Goal: Use online tool/utility: Utilize a website feature to perform a specific function

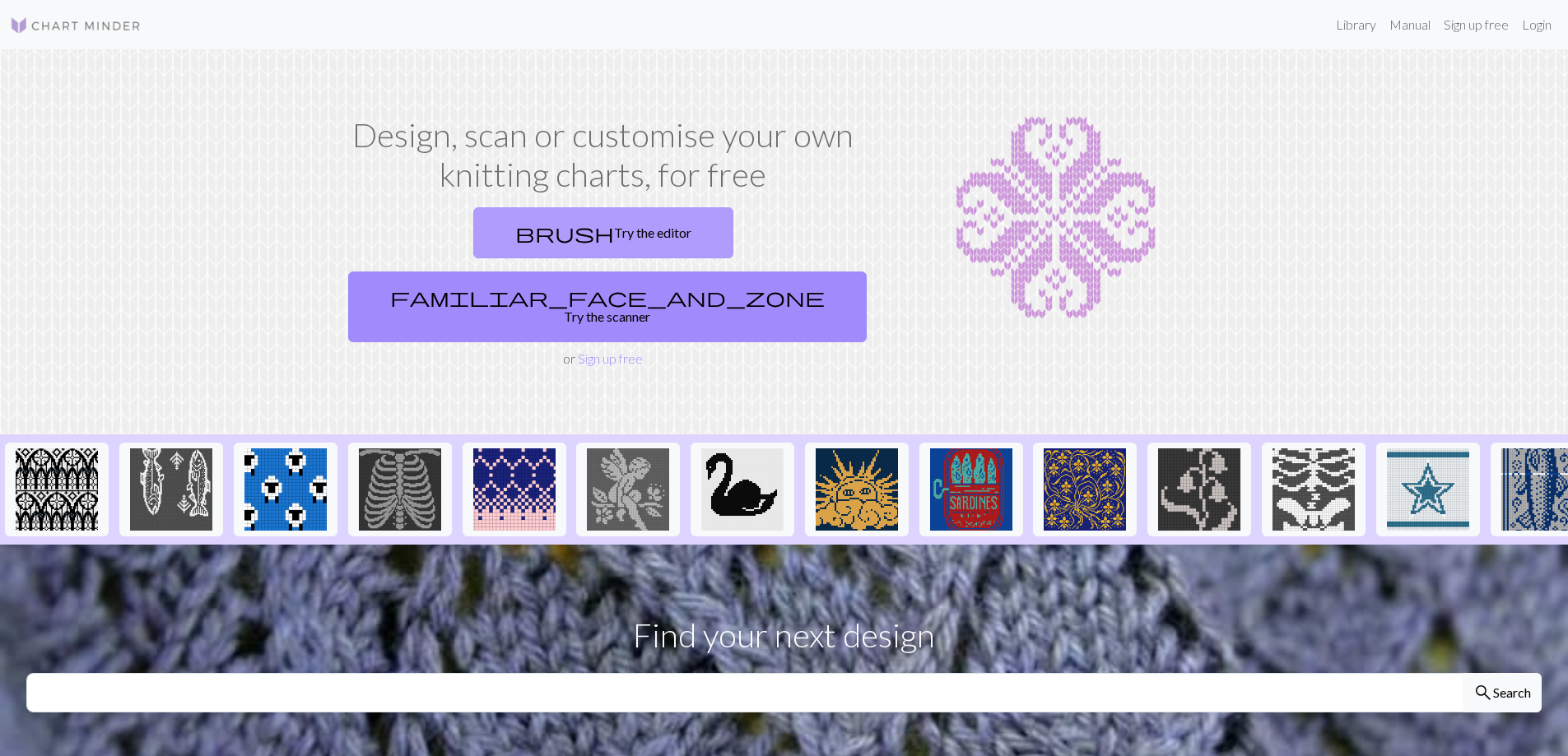
click at [473, 225] on link "brush Try the editor" at bounding box center [602, 233] width 260 height 51
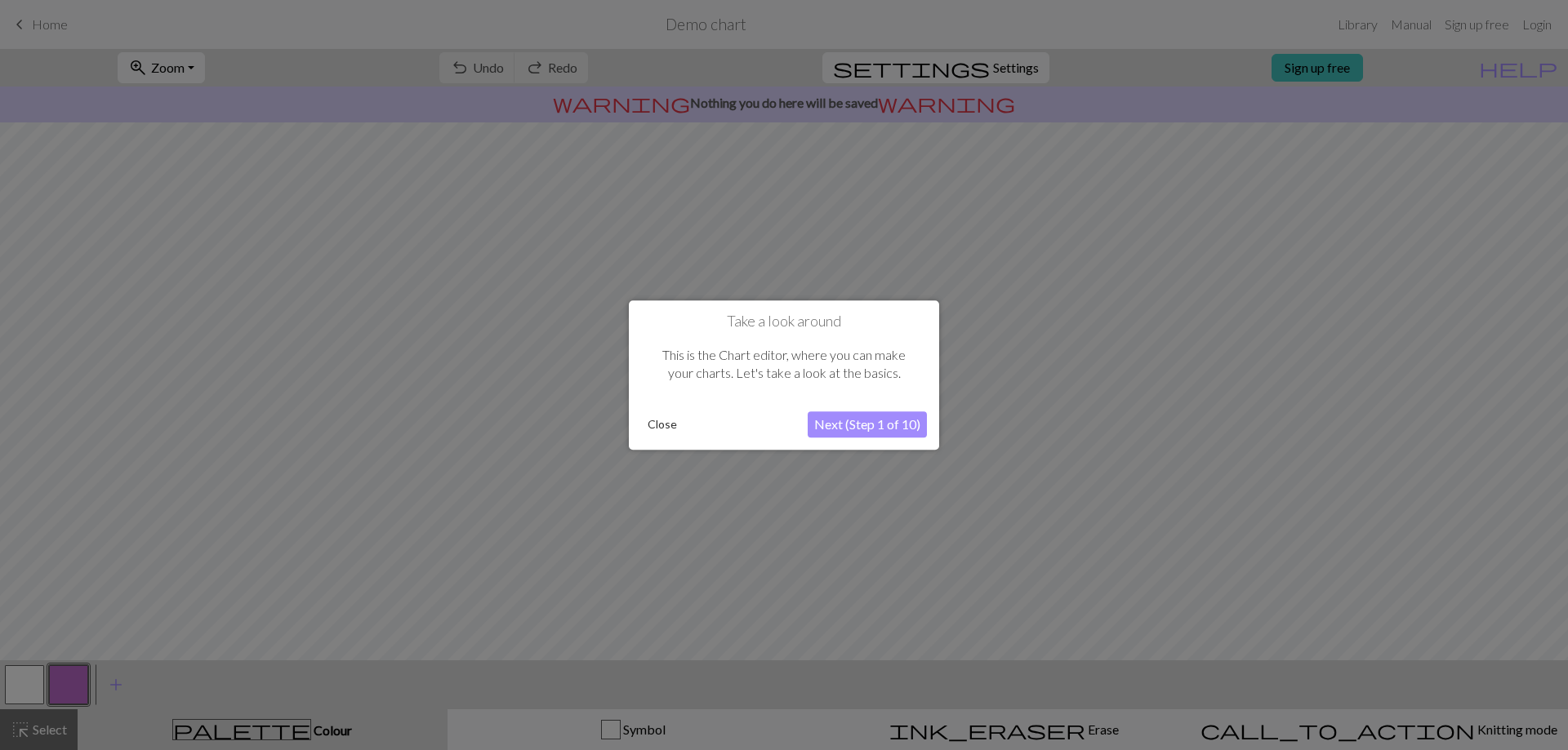
click at [831, 423] on button "Next (Step 1 of 10)" at bounding box center [867, 424] width 119 height 26
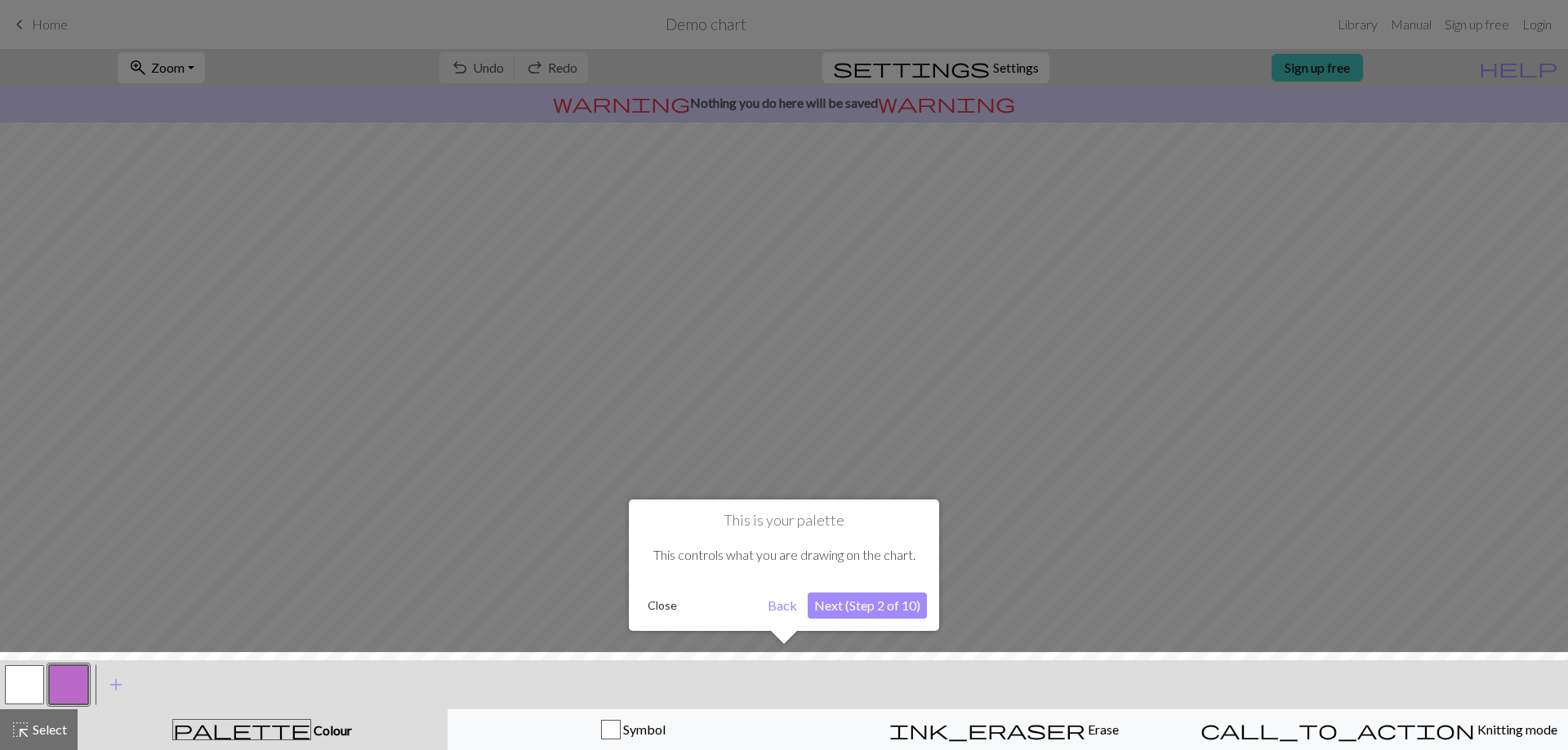
click at [890, 611] on button "Next (Step 2 of 10)" at bounding box center [867, 606] width 119 height 26
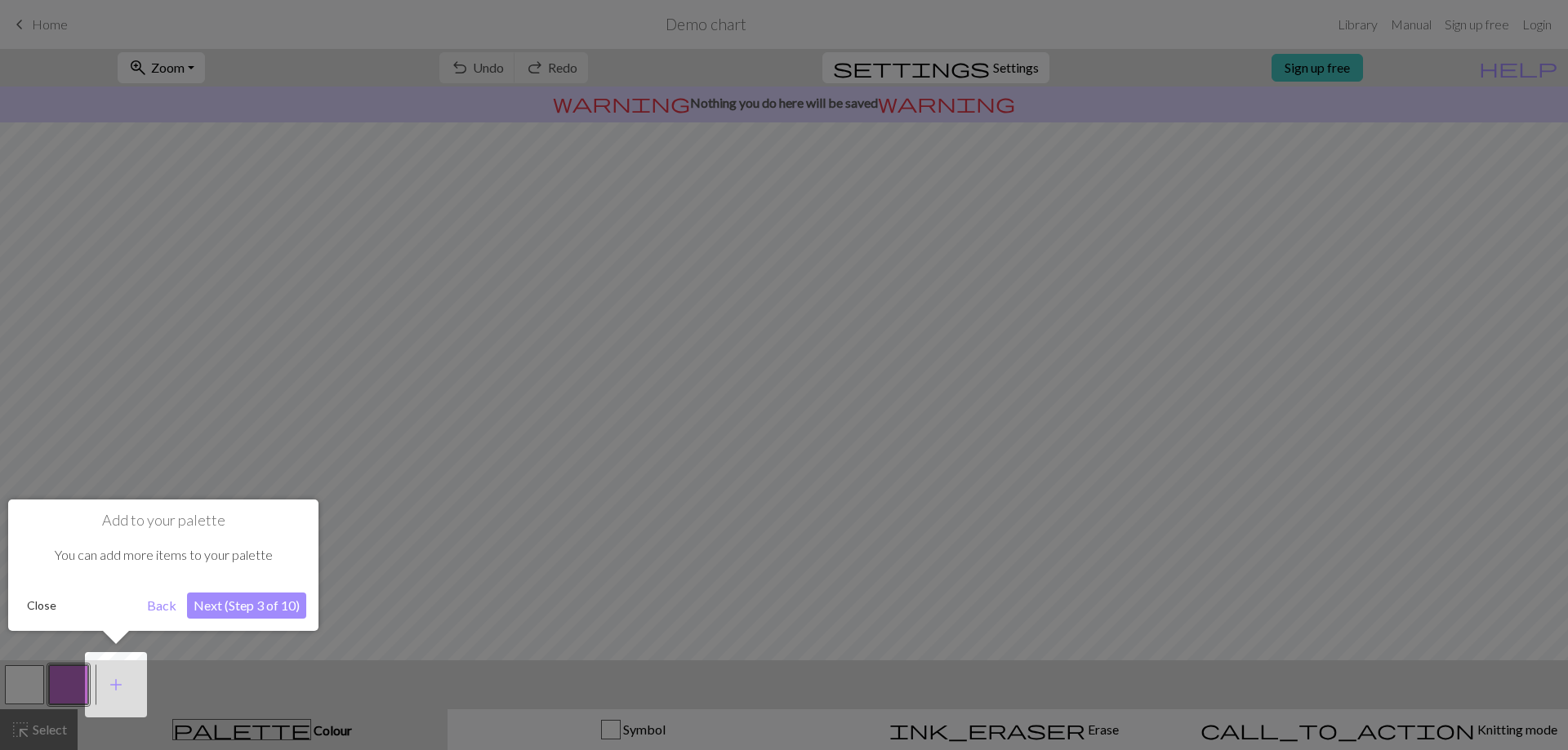
click at [278, 601] on button "Next (Step 3 of 10)" at bounding box center [246, 606] width 119 height 26
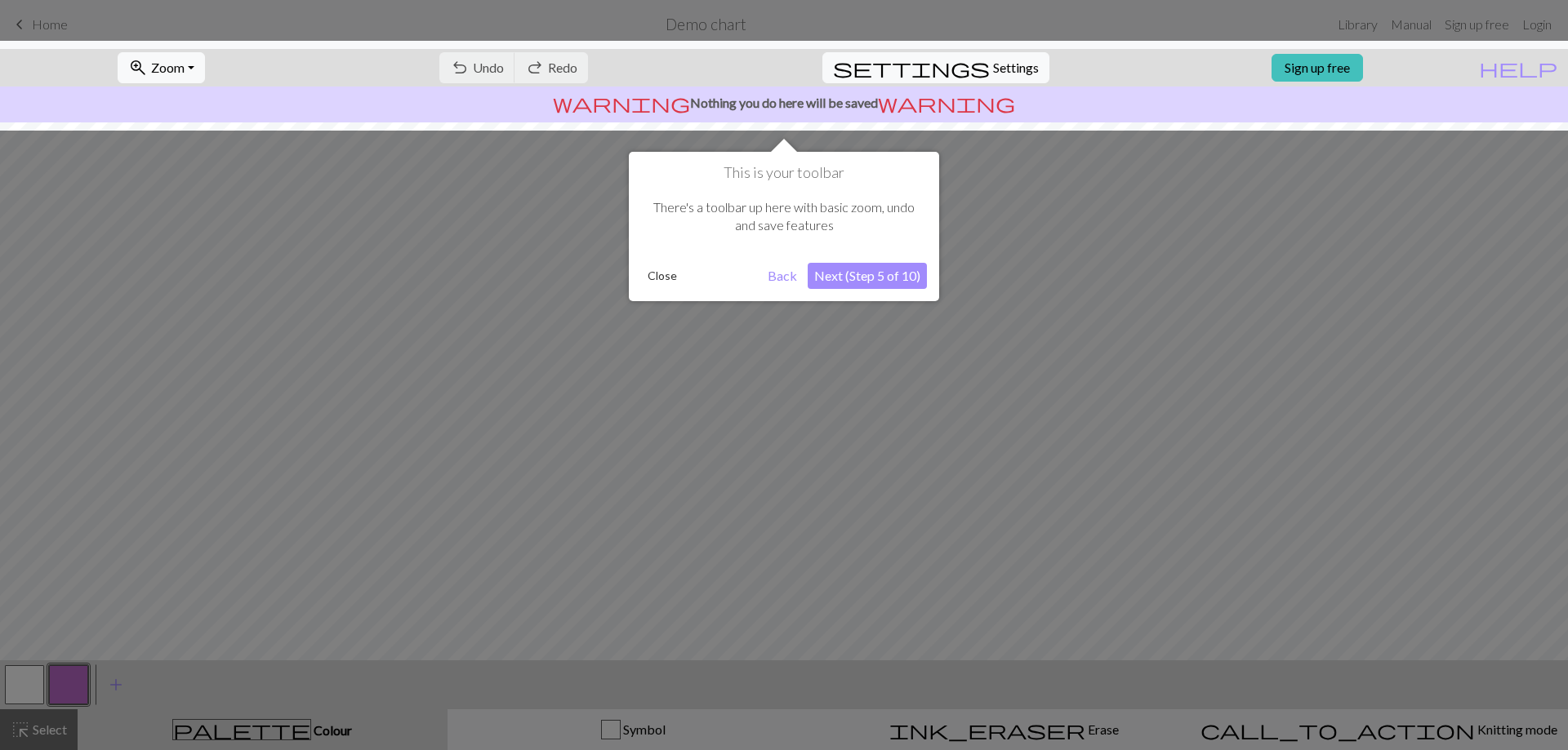
click at [843, 284] on button "Next (Step 5 of 10)" at bounding box center [867, 276] width 119 height 26
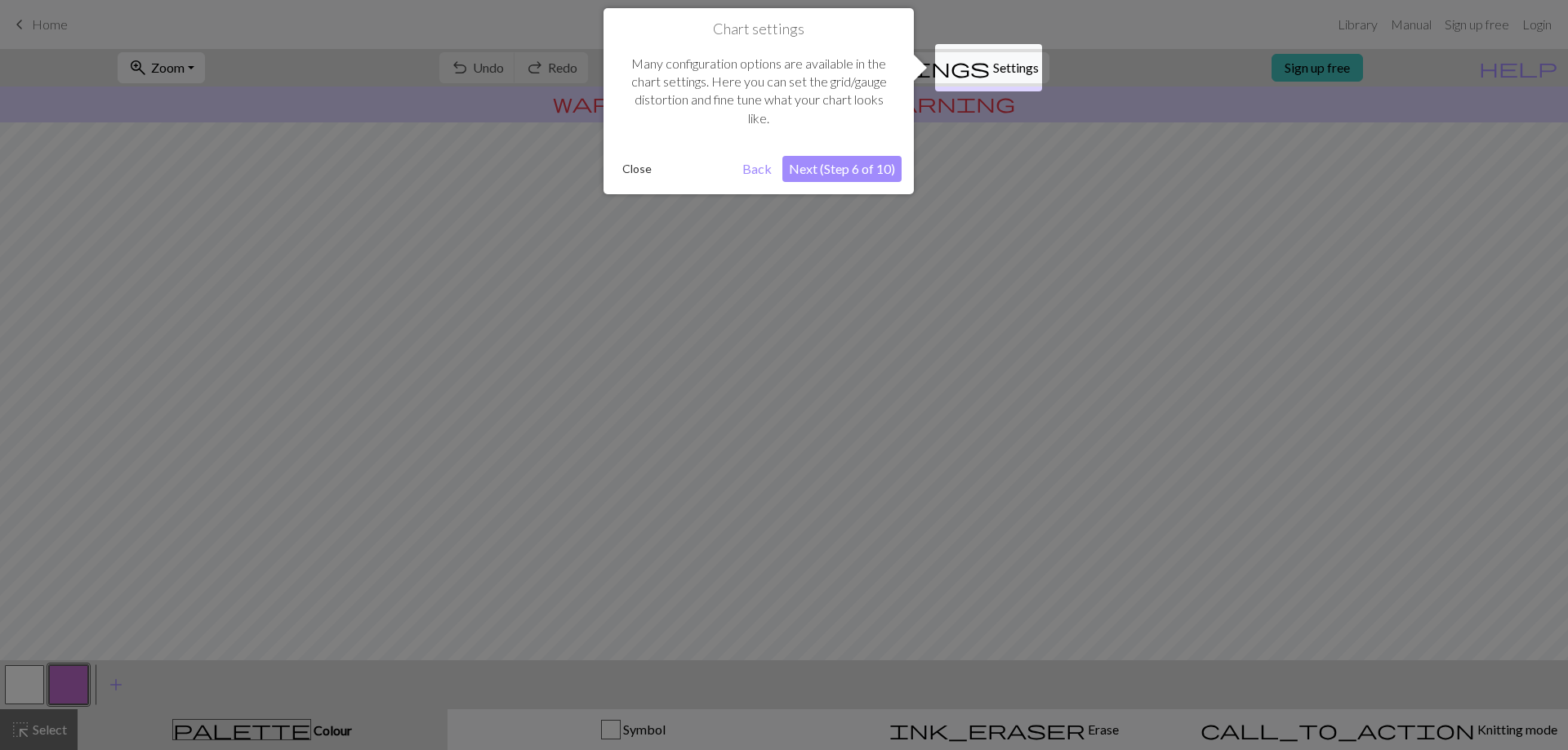
click at [857, 172] on button "Next (Step 6 of 10)" at bounding box center [842, 169] width 119 height 26
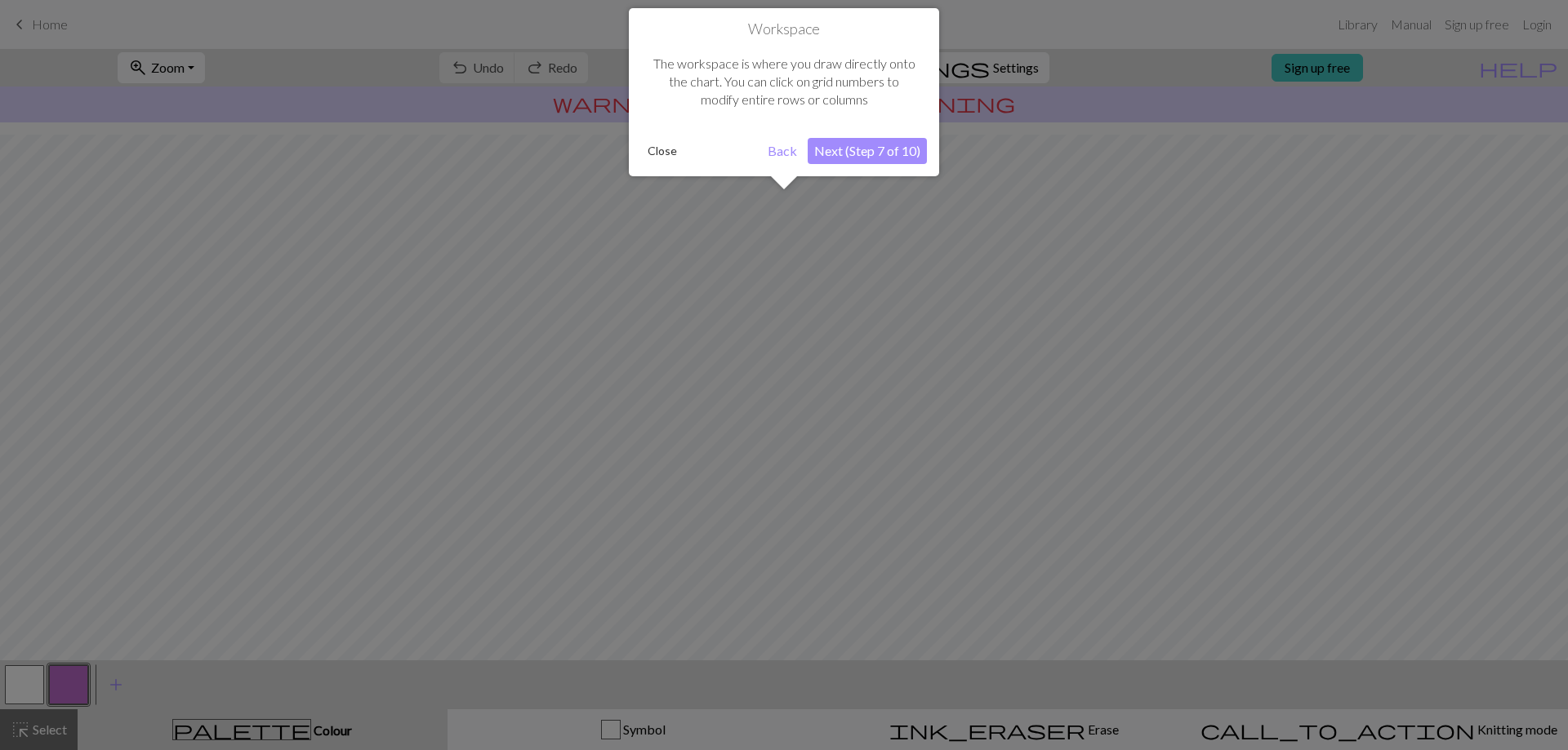
scroll to position [70, 0]
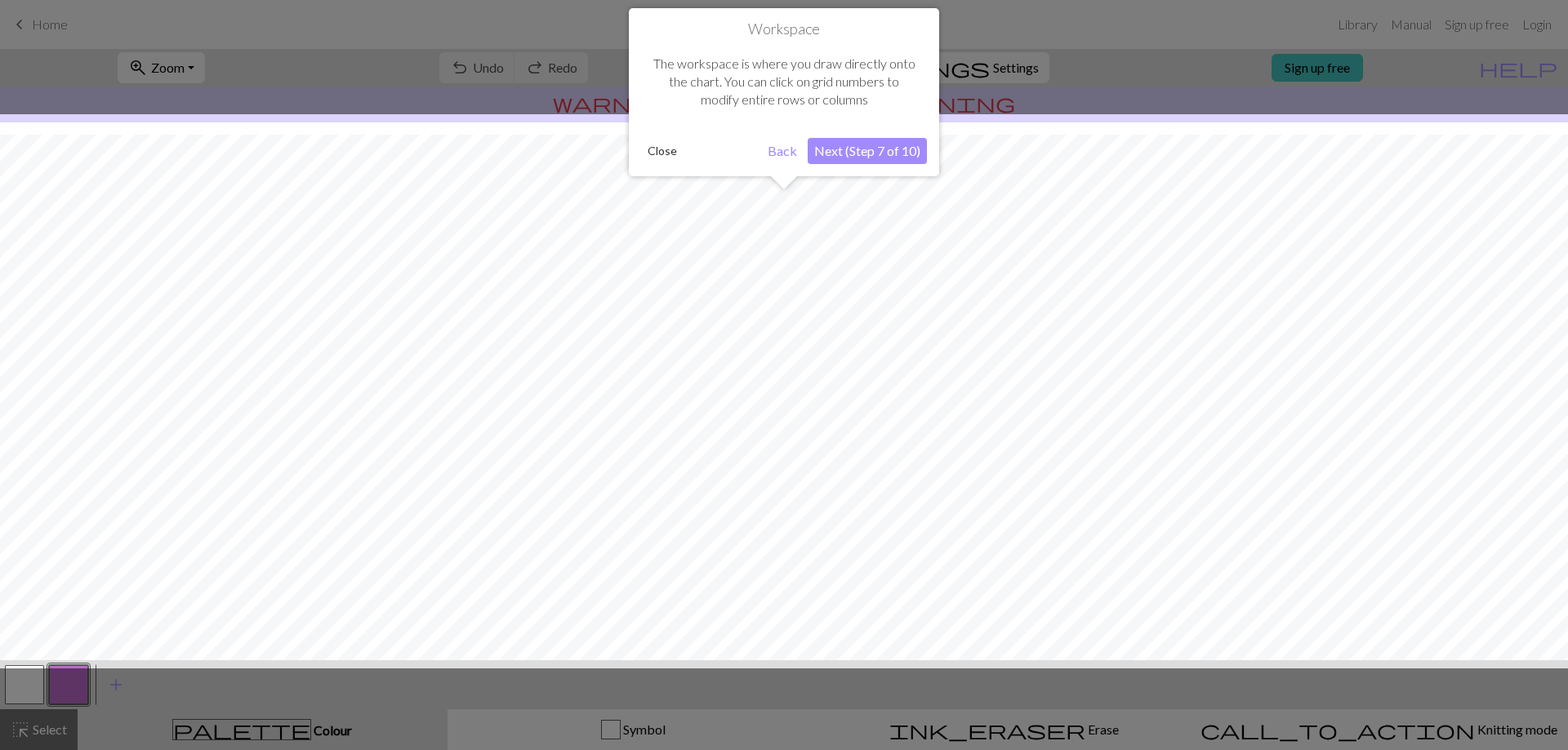
click at [886, 151] on button "Next (Step 7 of 10)" at bounding box center [867, 151] width 119 height 26
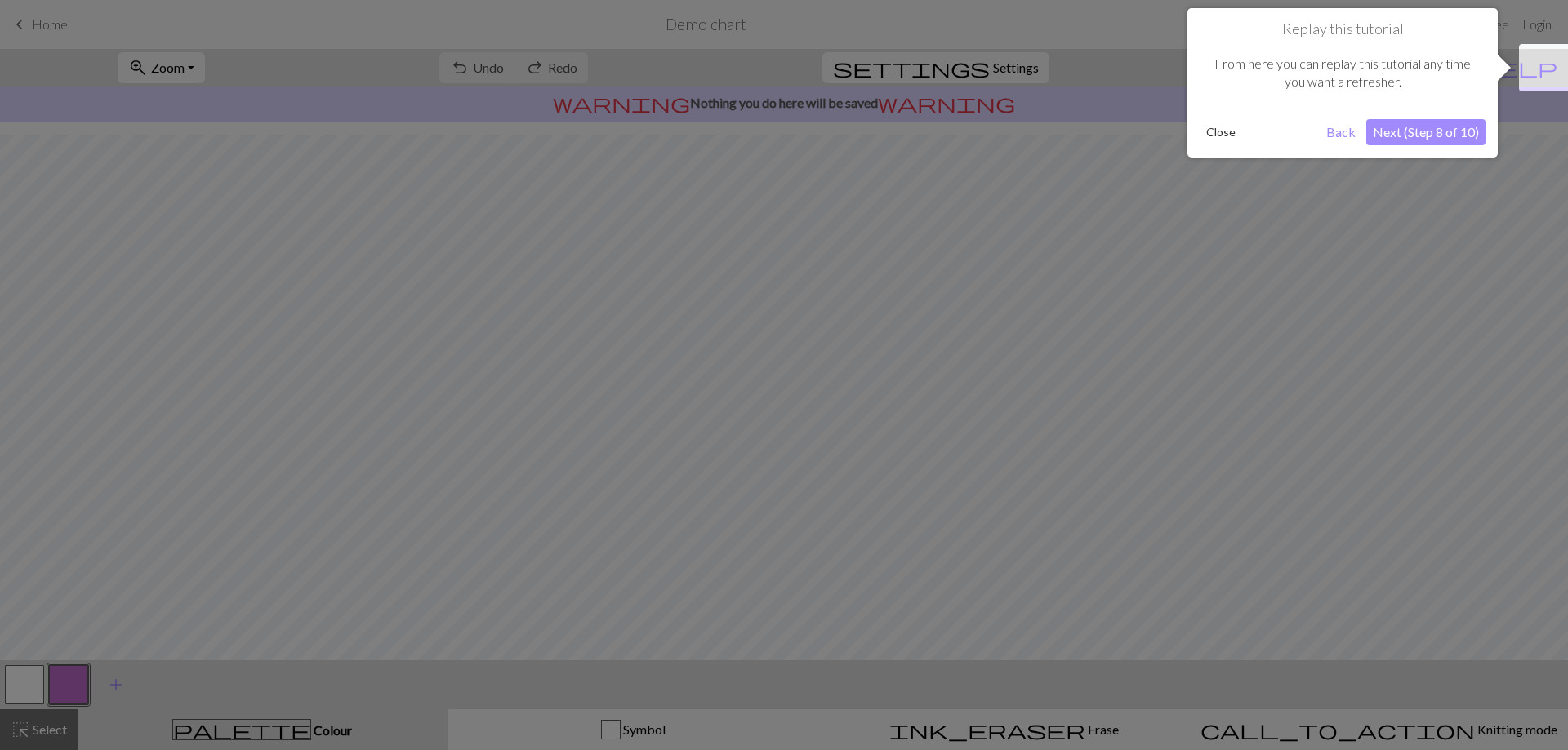
click at [1419, 120] on button "Next (Step 8 of 10)" at bounding box center [1426, 132] width 119 height 26
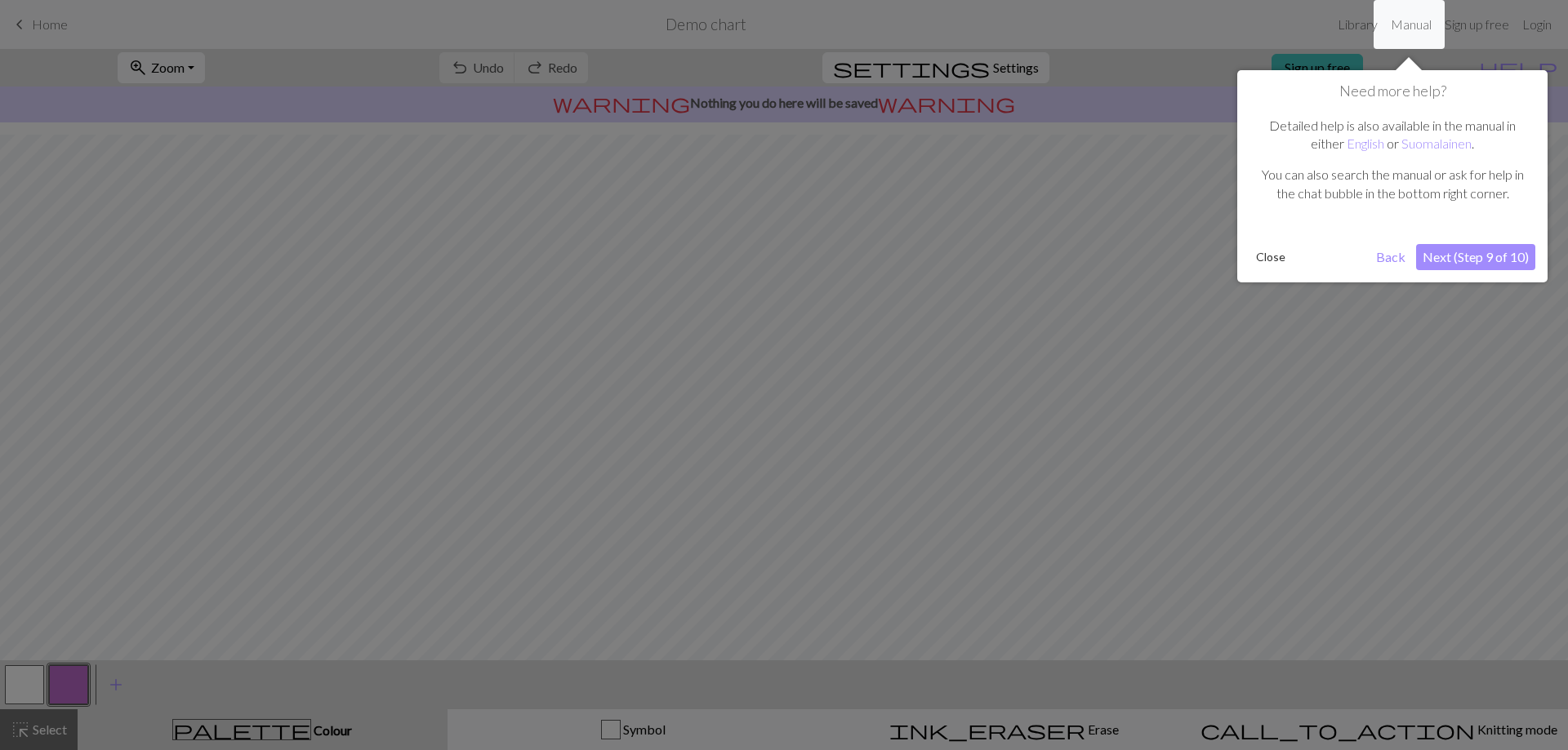
click at [1458, 241] on div "Need more help? Detailed help is also available in the manual in either English…" at bounding box center [1392, 176] width 310 height 212
click at [1462, 248] on button "Next (Step 9 of 10)" at bounding box center [1476, 257] width 119 height 26
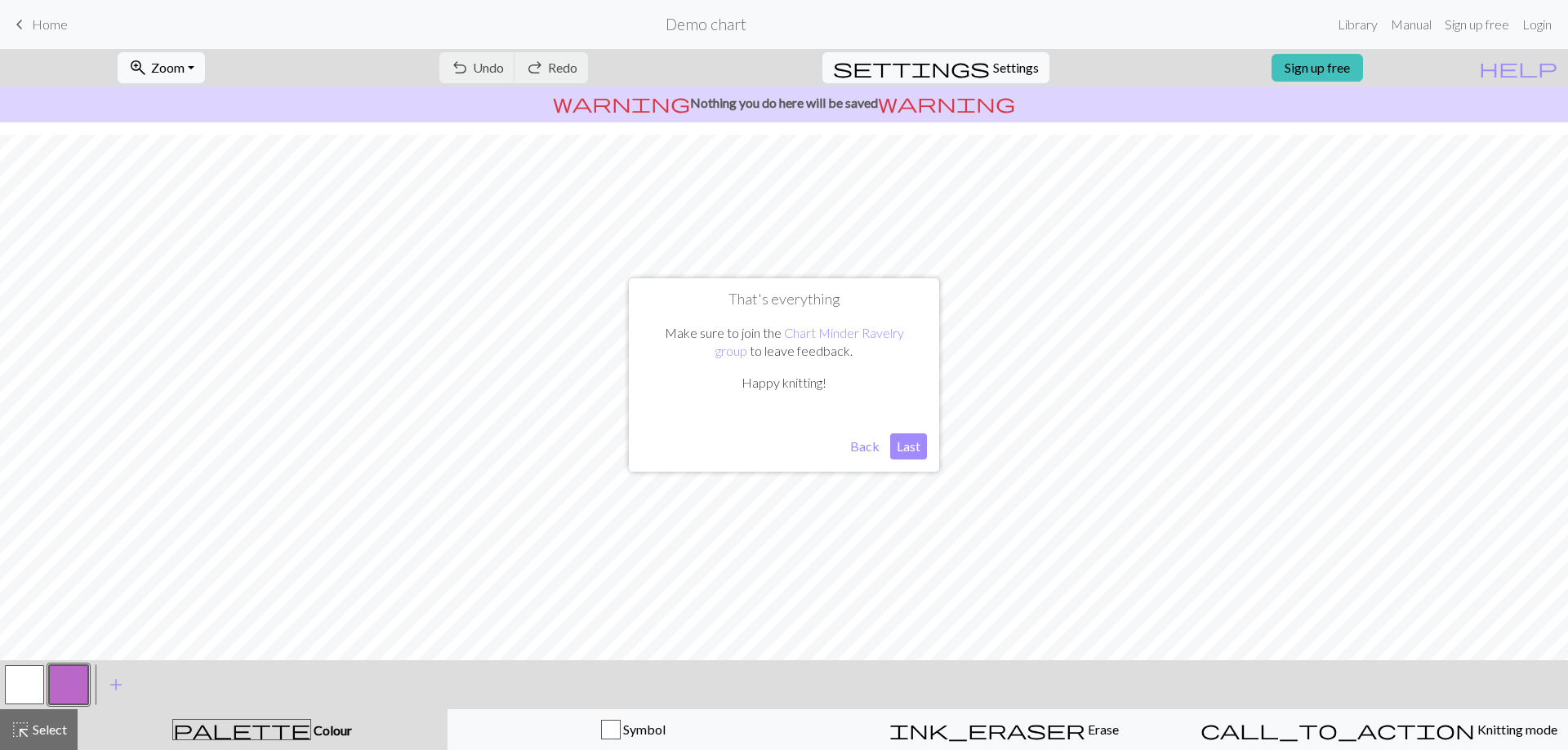
click at [918, 440] on button "Last" at bounding box center [908, 446] width 37 height 26
click at [889, 99] on span "warning" at bounding box center [946, 103] width 137 height 23
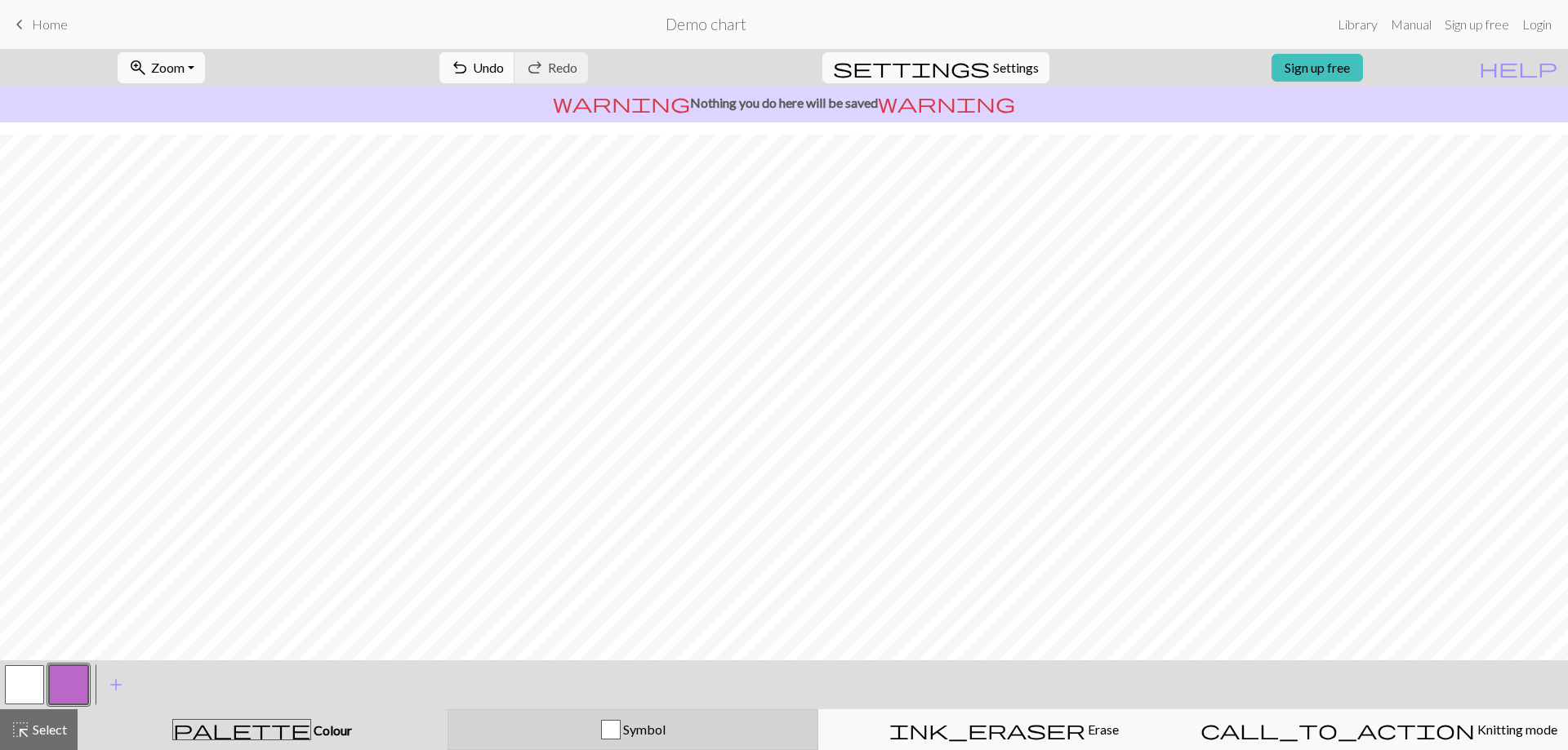
click at [638, 730] on span "Symbol" at bounding box center [643, 729] width 45 height 16
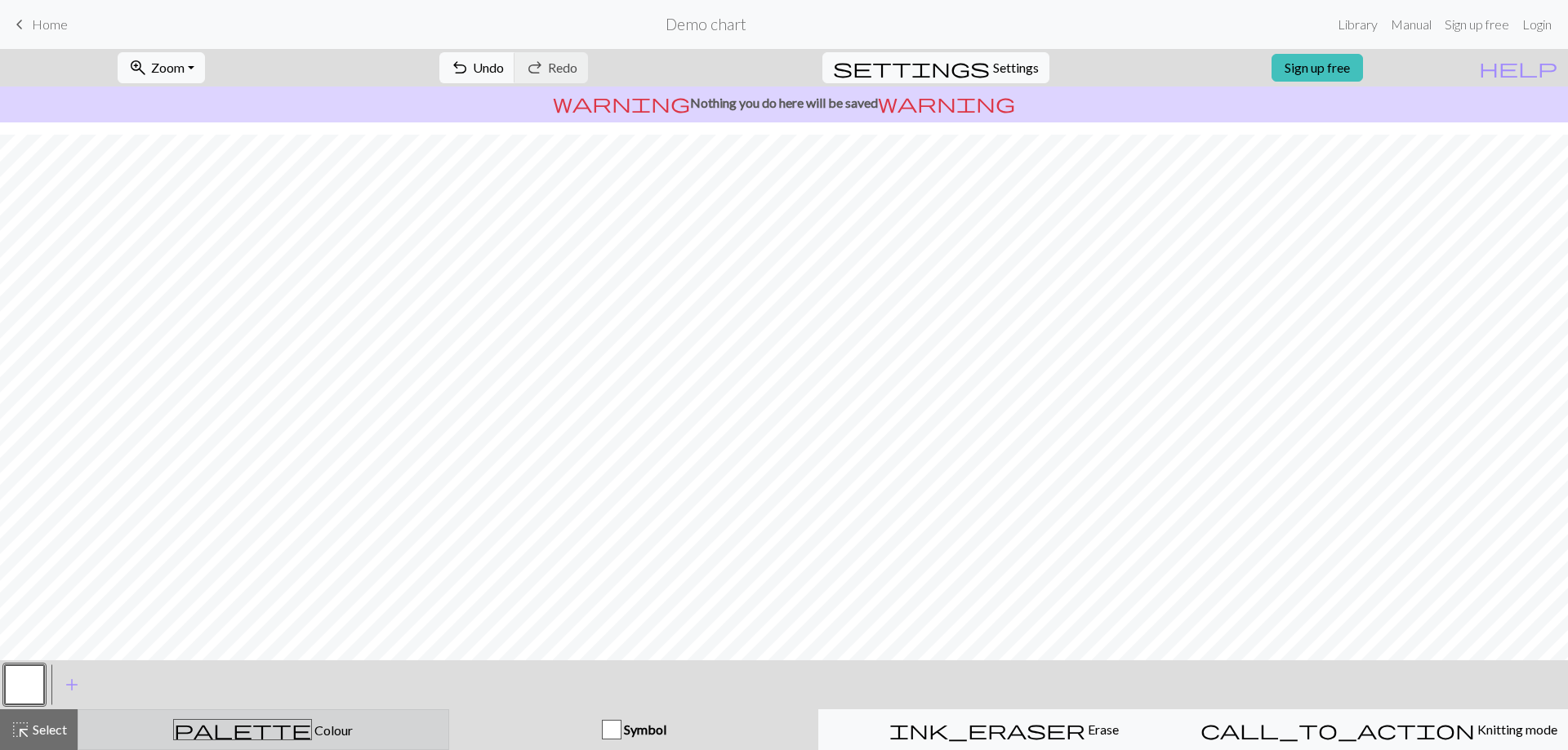
click at [399, 720] on div "palette Colour Colour" at bounding box center [262, 730] width 350 height 21
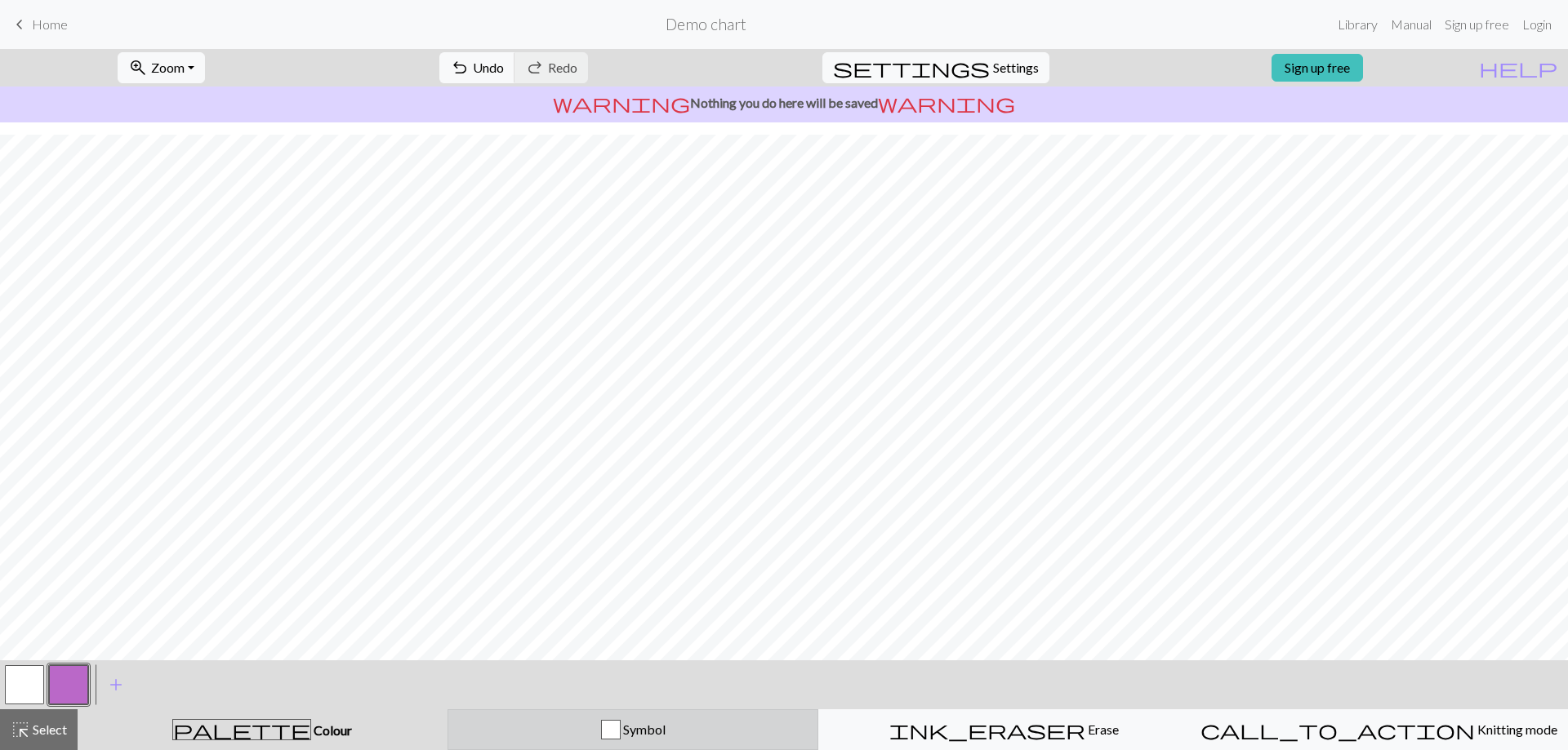
click at [618, 725] on div "button" at bounding box center [610, 730] width 19 height 19
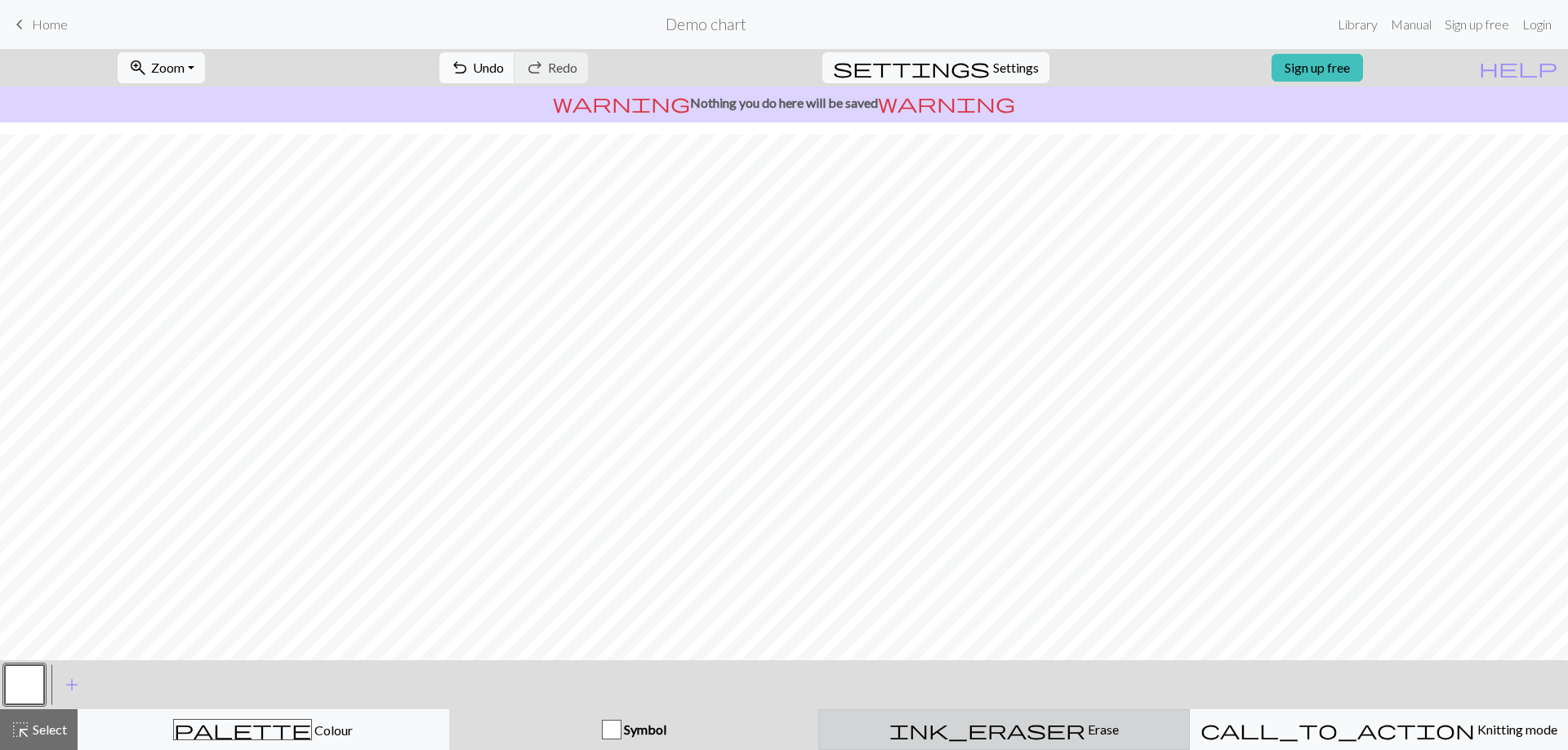
click at [922, 733] on div "ink_eraser Erase Erase" at bounding box center [1003, 730] width 350 height 19
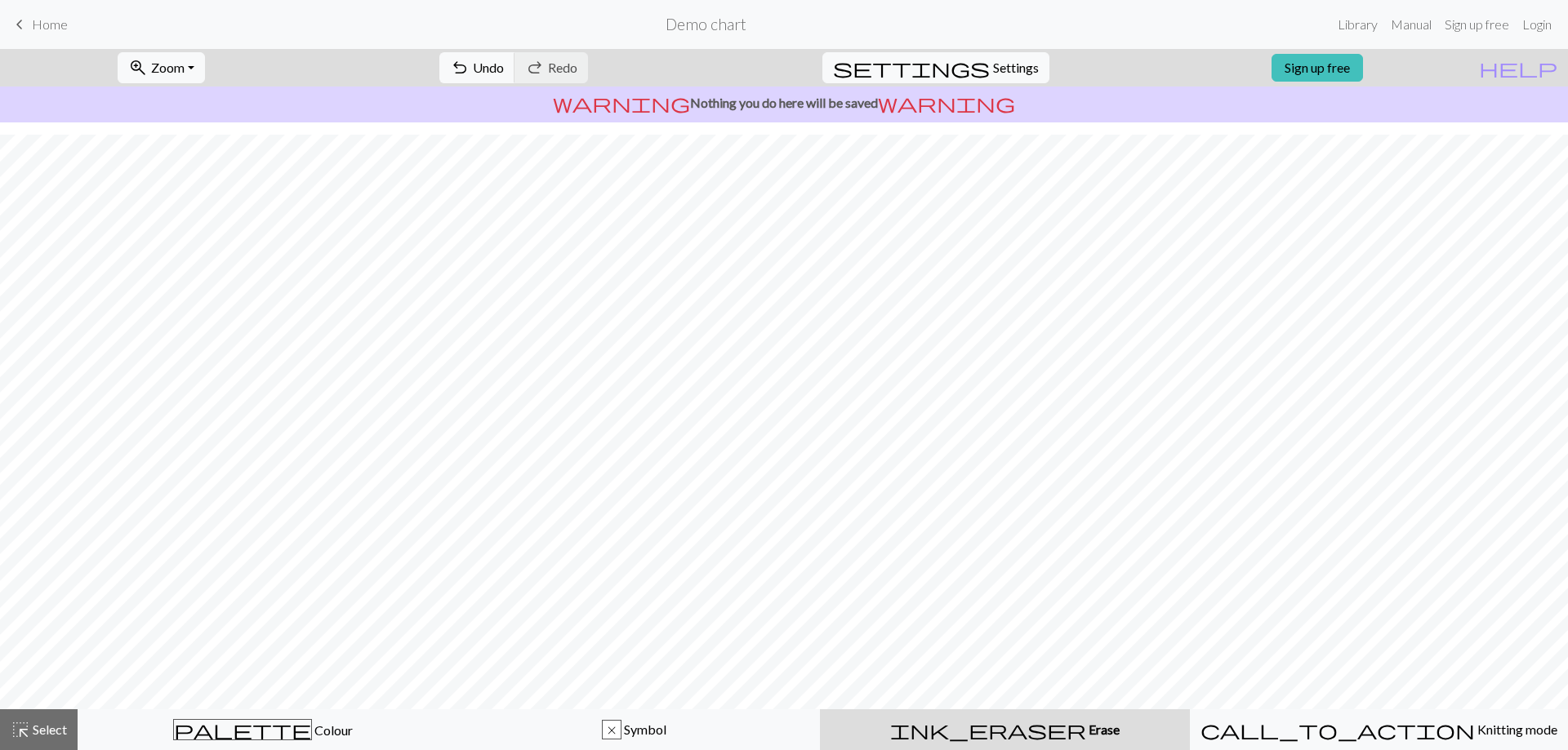
scroll to position [21, 0]
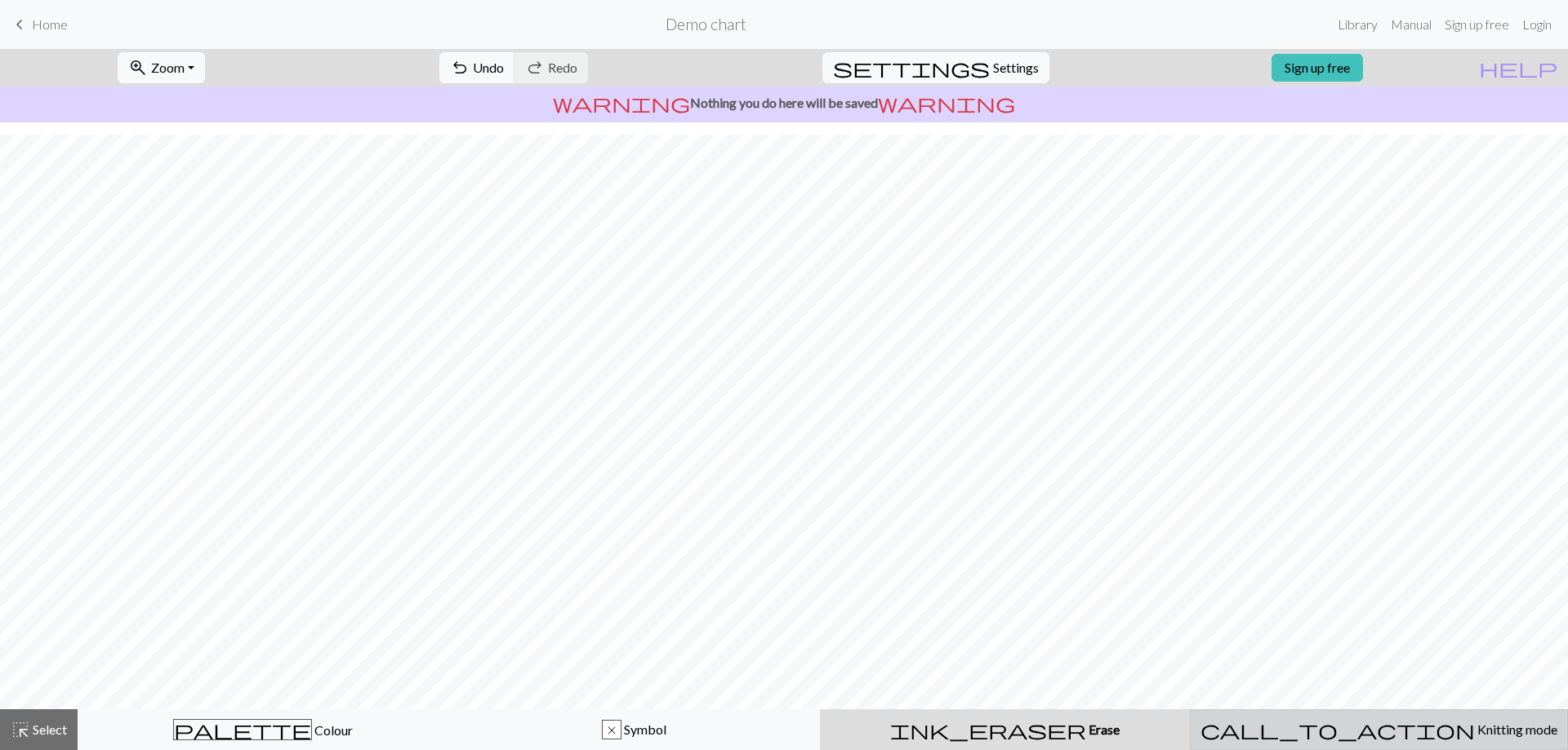
click at [1310, 727] on div "call_to_action Knitting mode Knitting mode" at bounding box center [1379, 730] width 357 height 19
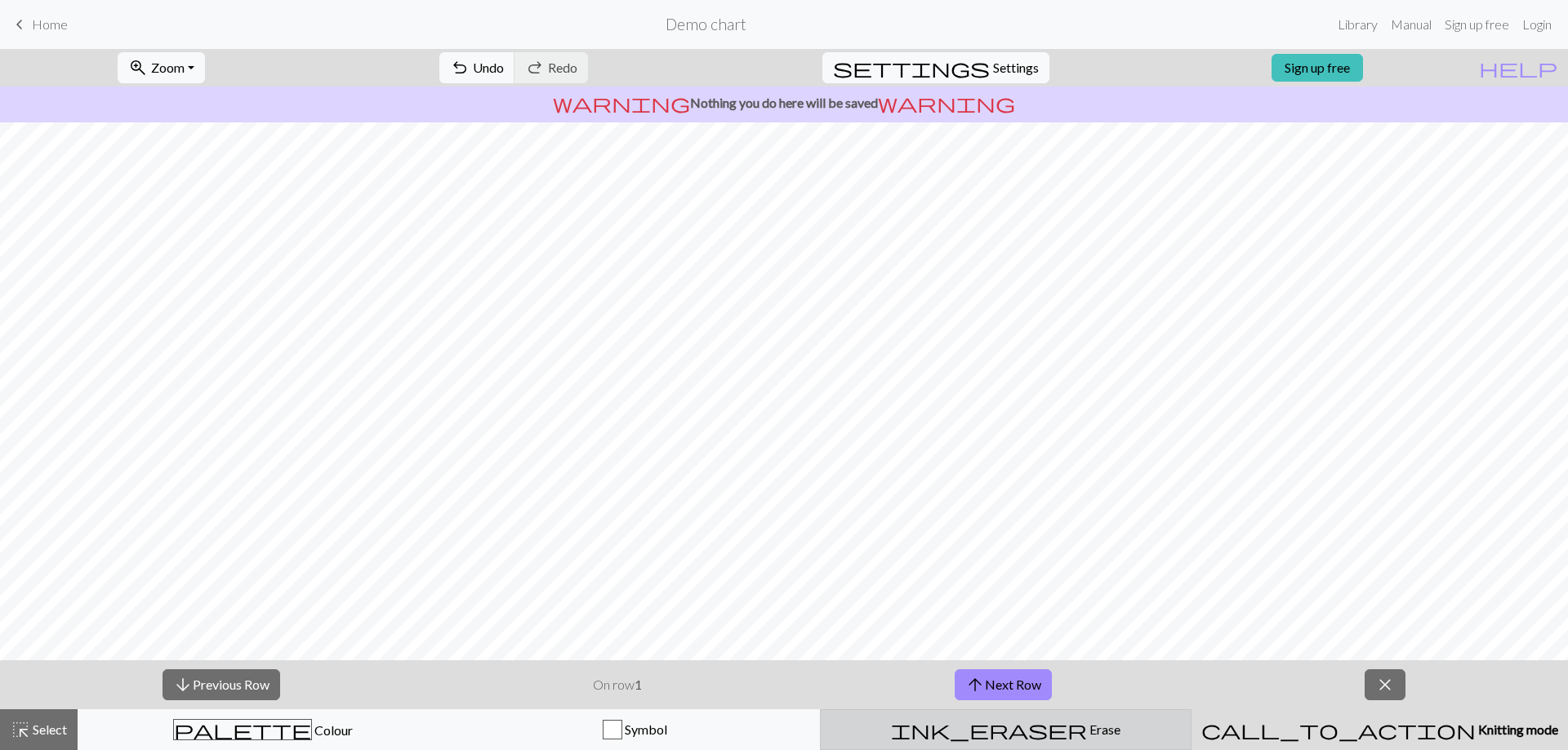
click at [1144, 726] on div "ink_eraser Erase Erase" at bounding box center [1005, 730] width 350 height 19
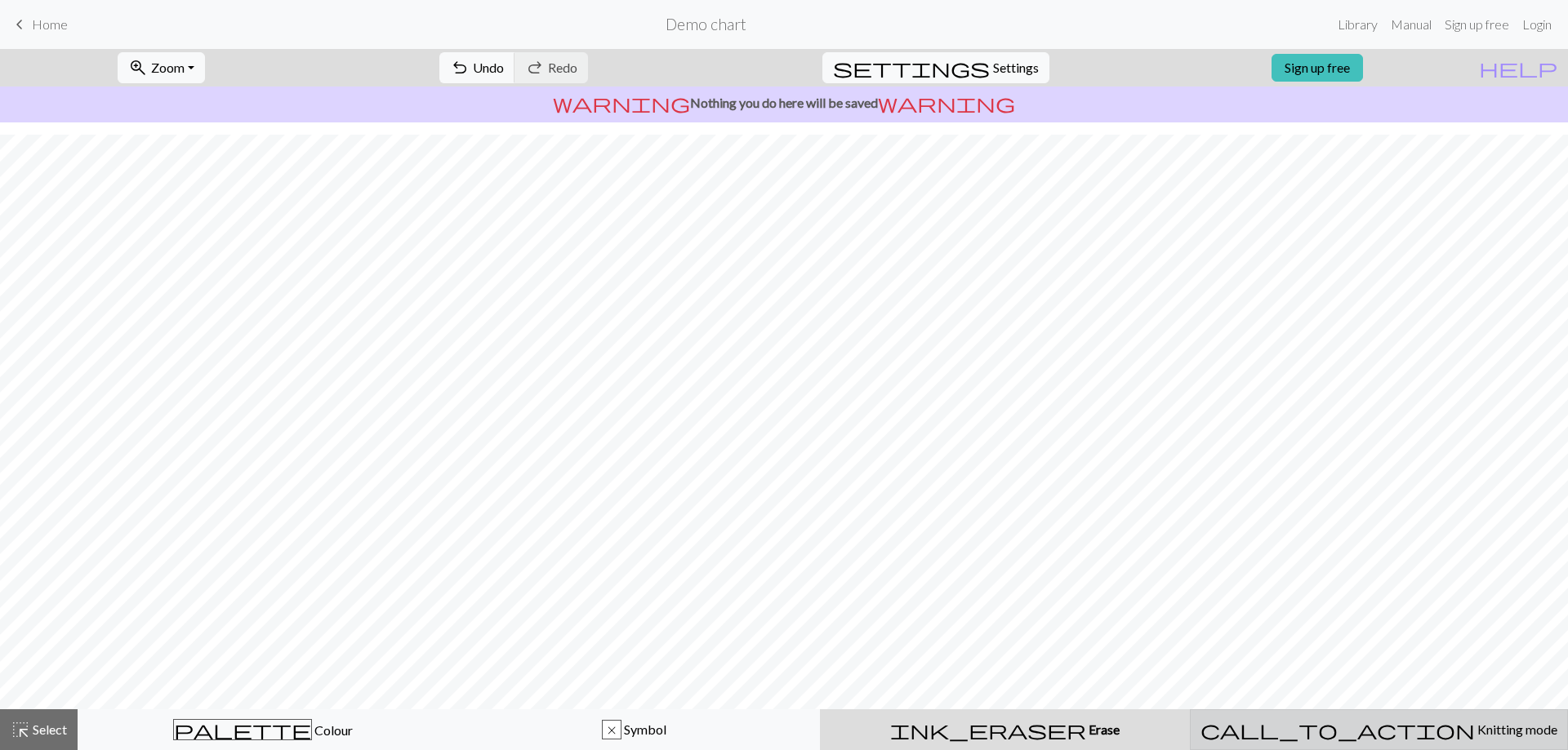
click at [1244, 727] on div "call_to_action Knitting mode Knitting mode" at bounding box center [1379, 730] width 357 height 19
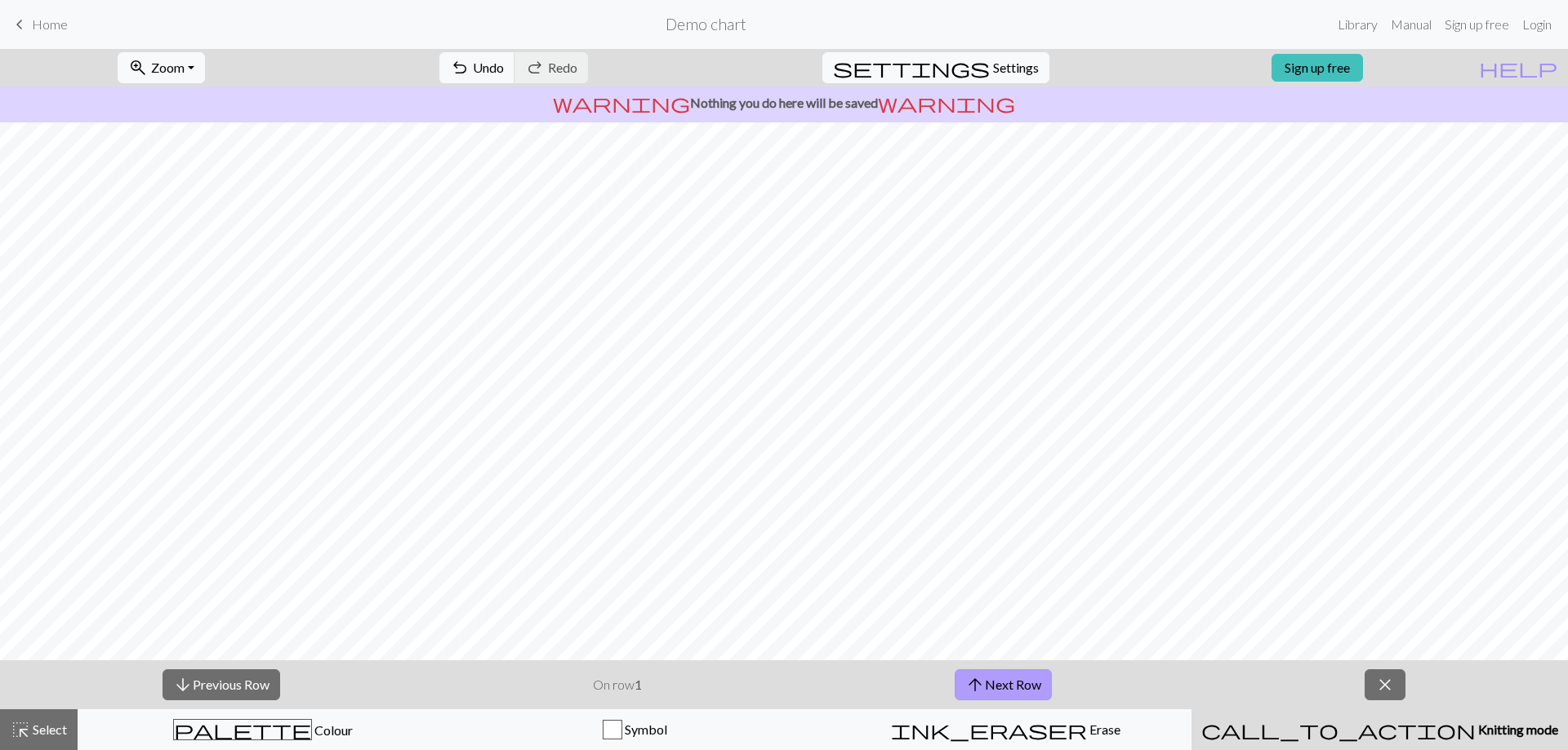
click at [967, 683] on span "arrow_upward" at bounding box center [975, 684] width 19 height 23
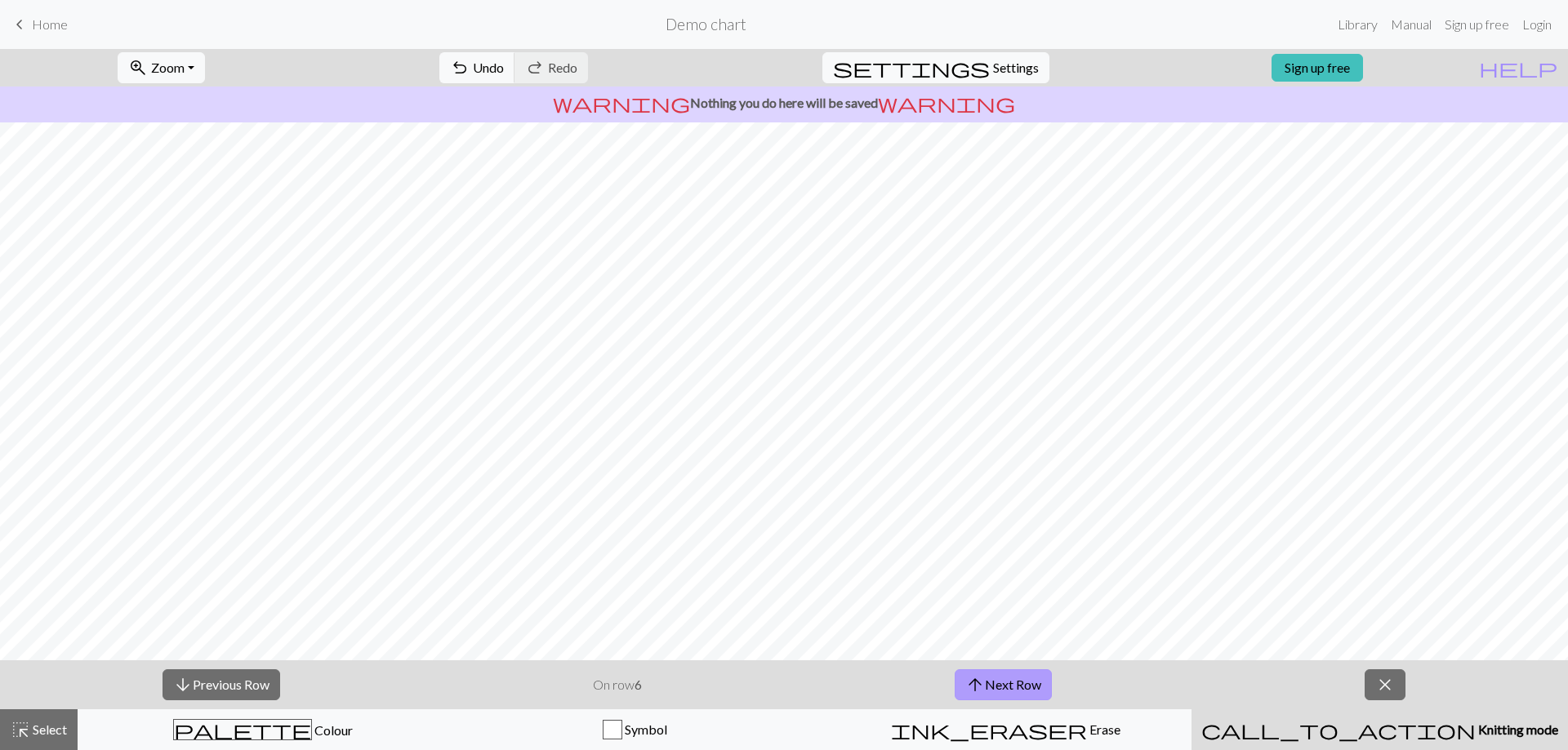
click at [967, 683] on span "arrow_upward" at bounding box center [975, 684] width 19 height 23
click at [975, 679] on span "arrow_upward" at bounding box center [975, 684] width 19 height 23
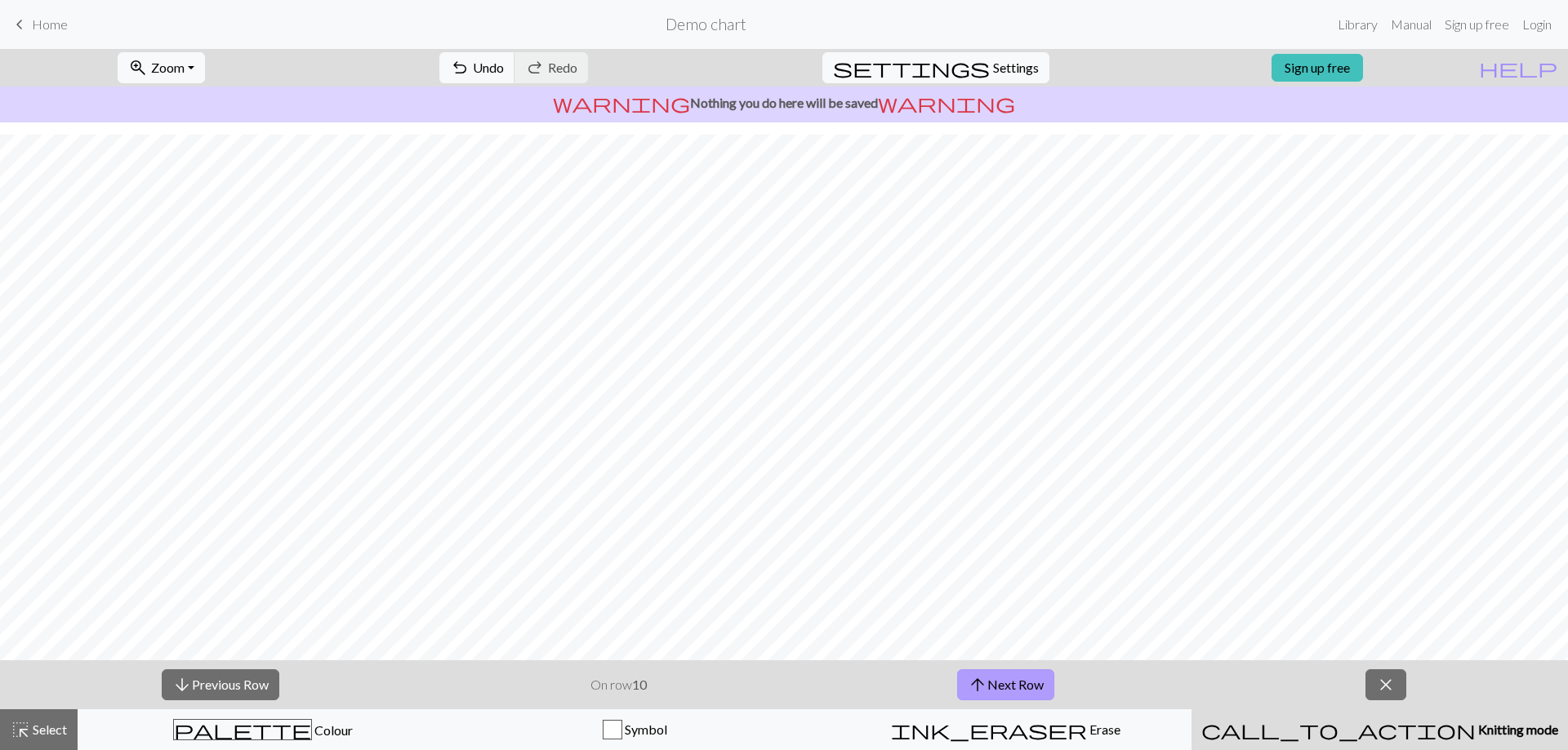
click at [975, 679] on span "arrow_upward" at bounding box center [977, 684] width 19 height 23
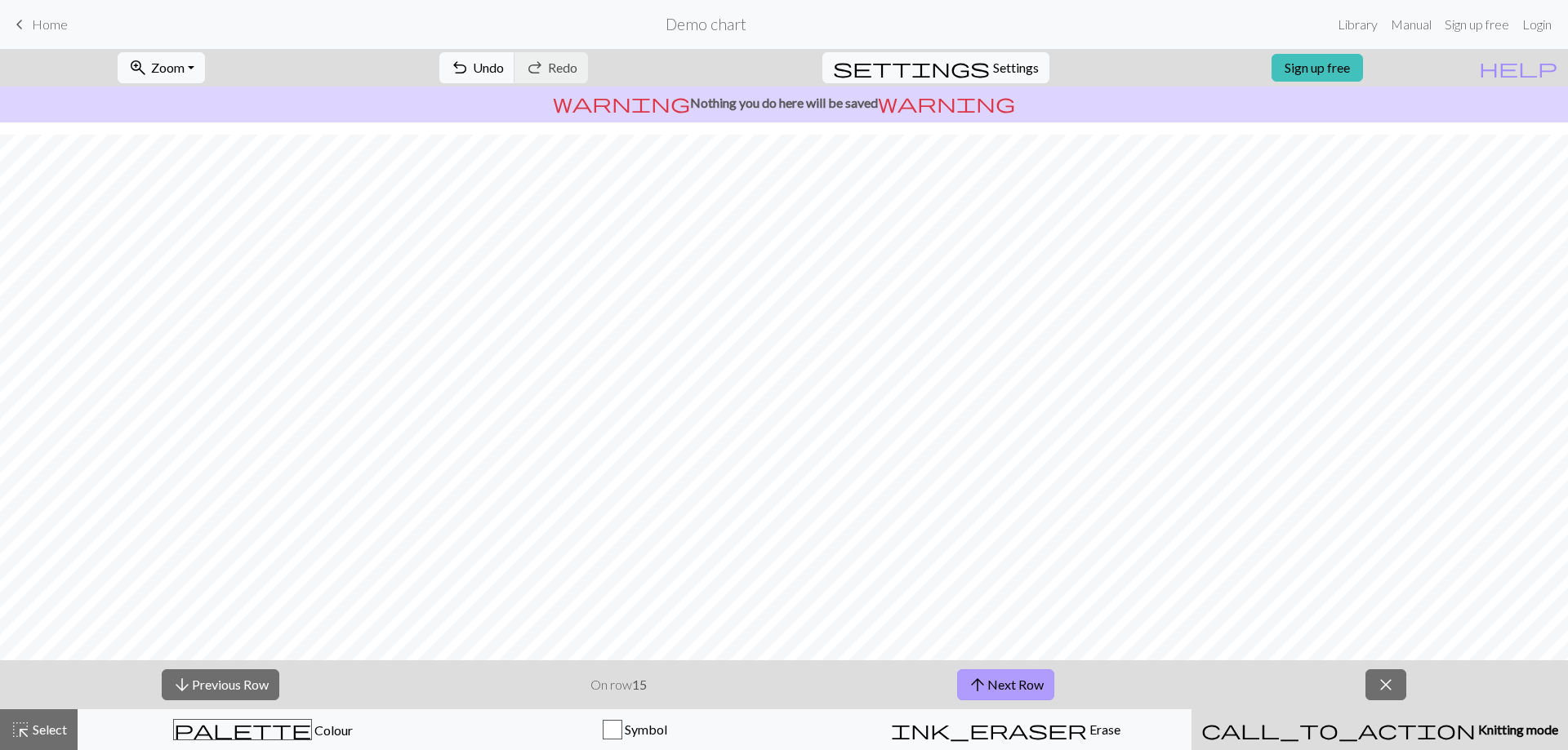
click at [975, 679] on span "arrow_upward" at bounding box center [977, 684] width 19 height 23
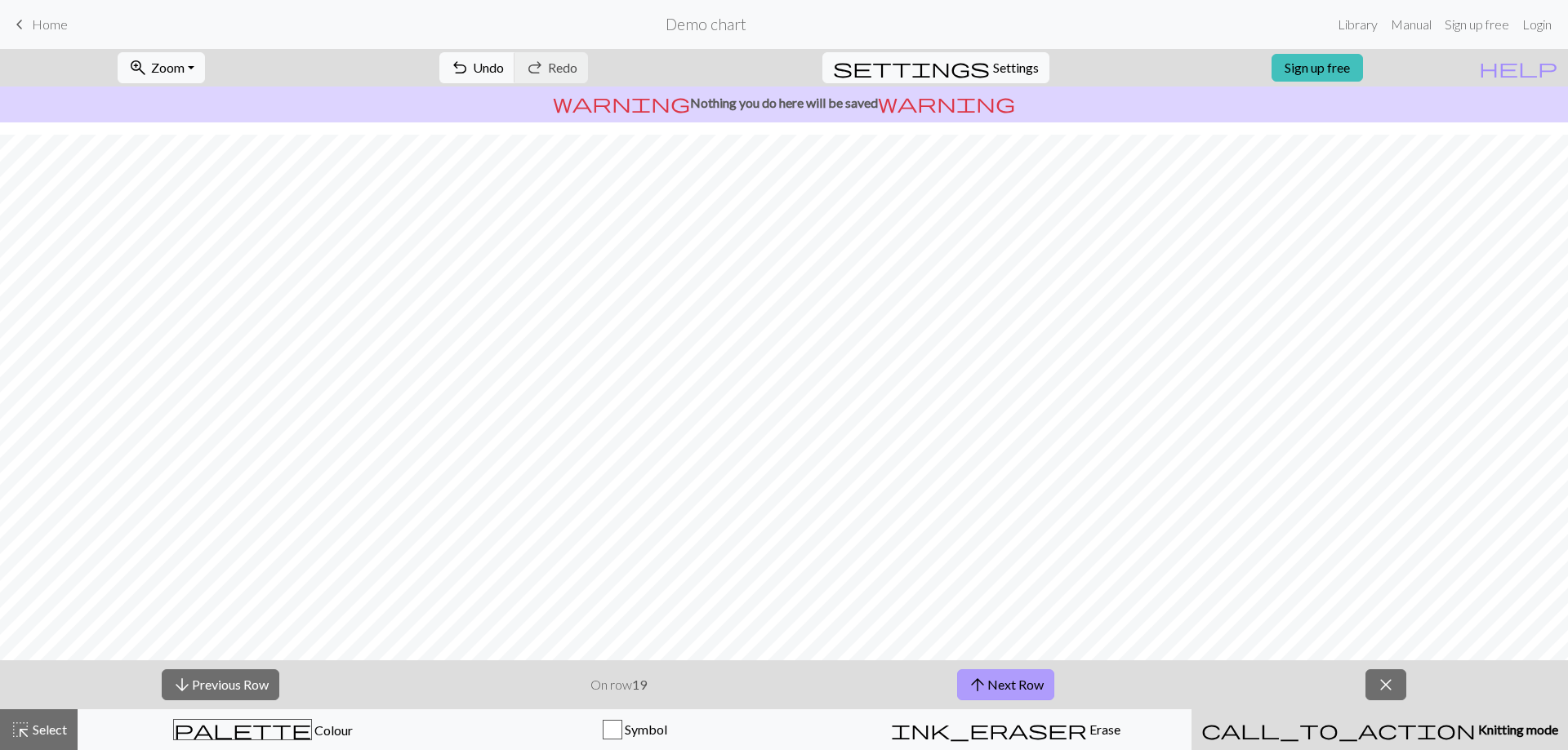
click at [975, 679] on span "arrow_upward" at bounding box center [977, 684] width 19 height 23
click at [206, 671] on button "arrow_downward Previous Row" at bounding box center [220, 685] width 117 height 31
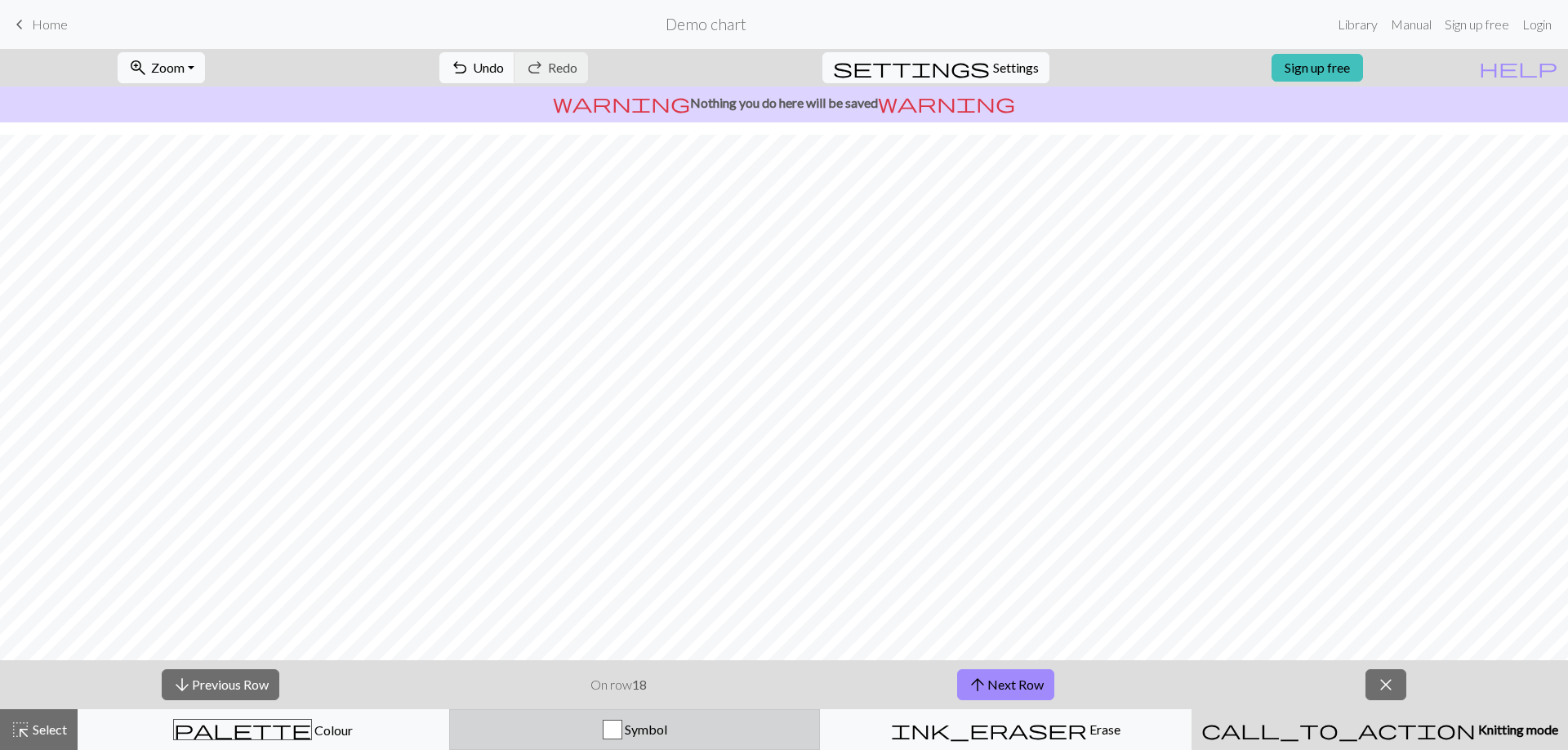
click at [640, 734] on span "Symbol" at bounding box center [644, 729] width 45 height 16
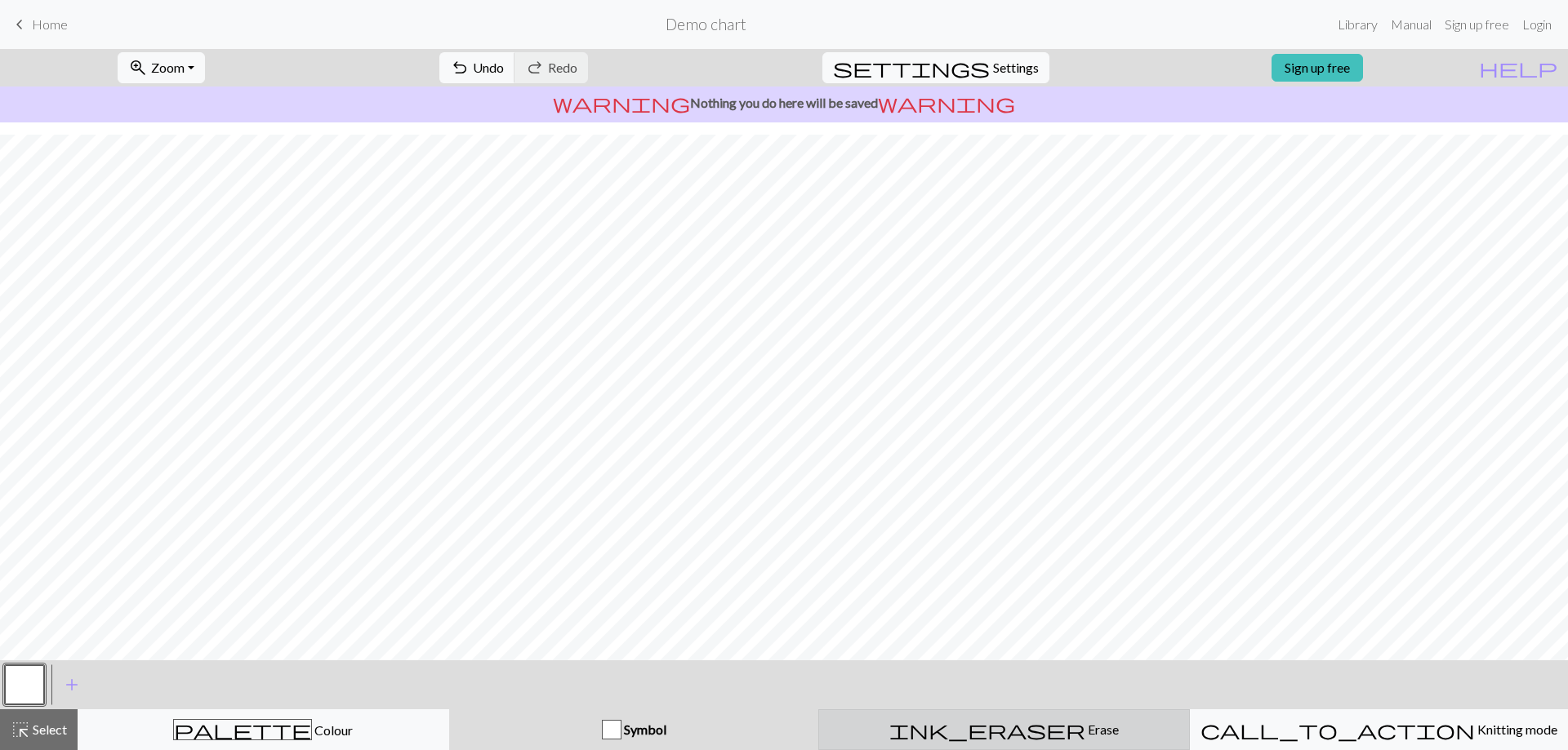
click at [905, 738] on div "ink_eraser Erase Erase" at bounding box center [1003, 730] width 350 height 19
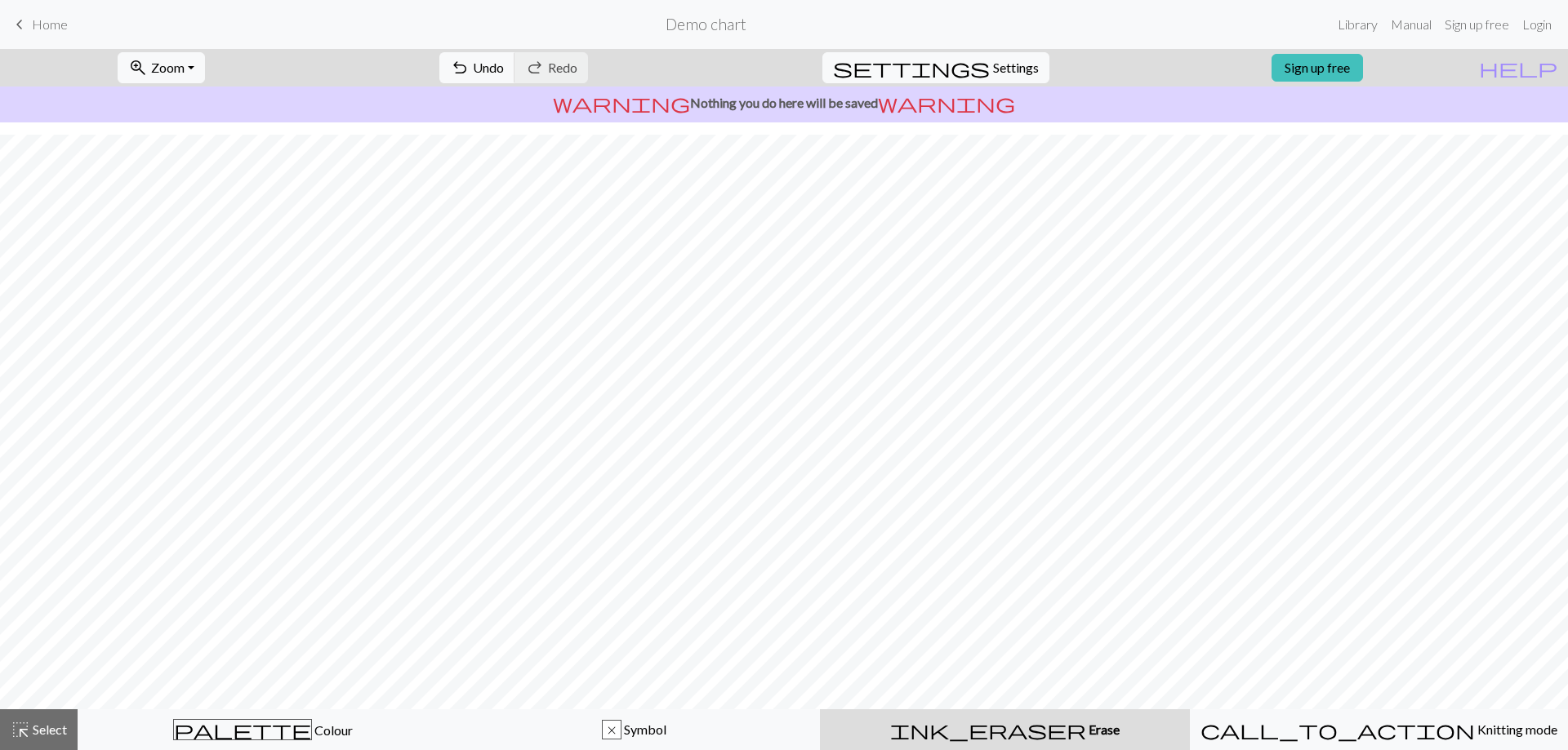
scroll to position [0, 0]
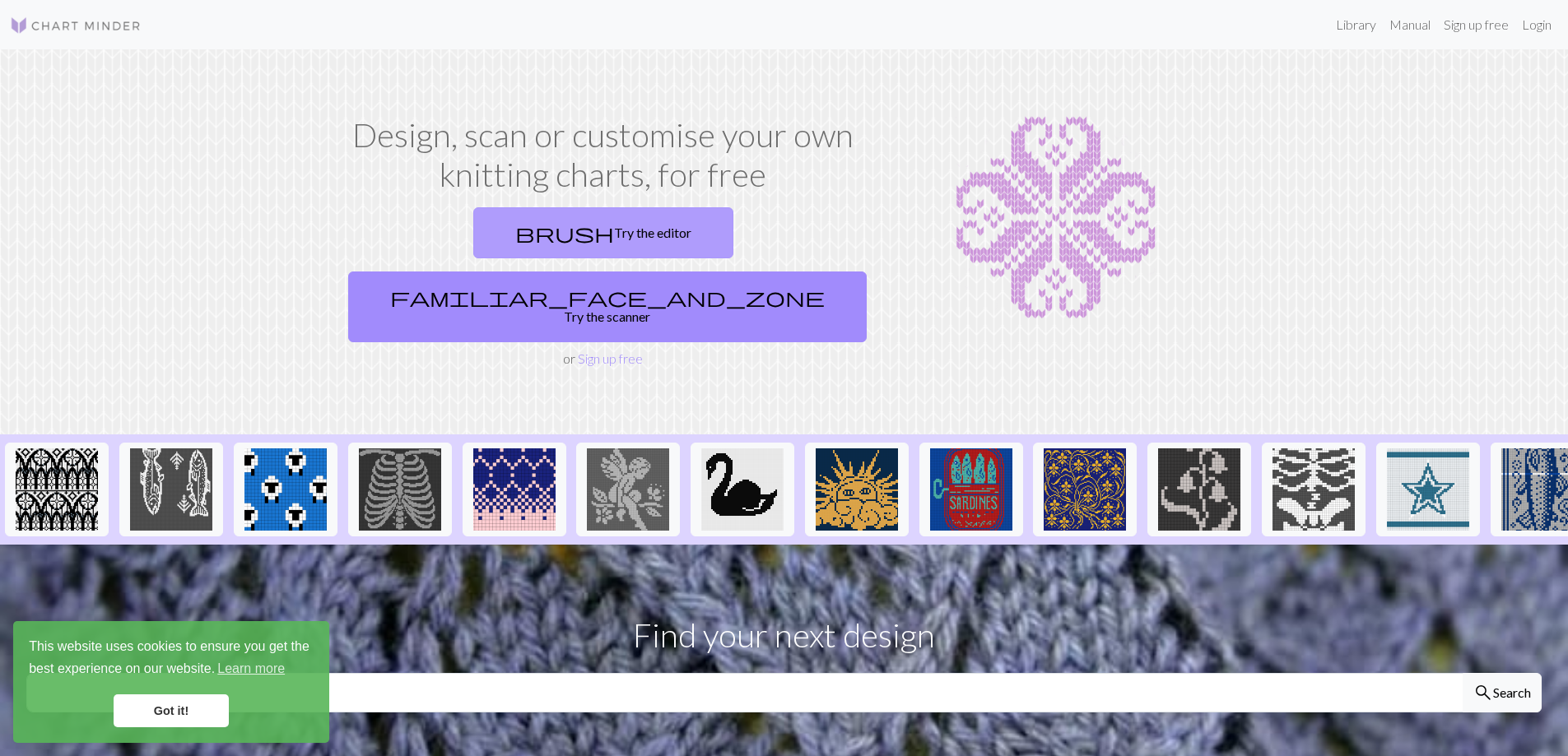
click at [493, 240] on link "brush Try the editor" at bounding box center [602, 233] width 260 height 51
